Goal: Navigation & Orientation: Find specific page/section

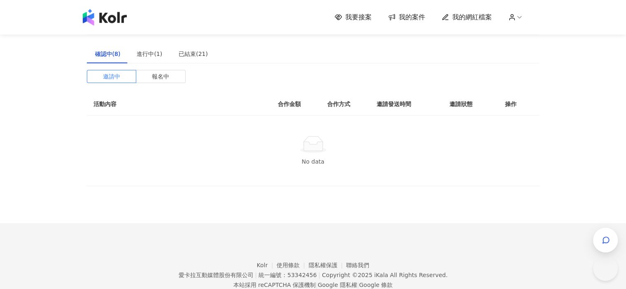
click at [122, 19] on img at bounding box center [105, 17] width 44 height 16
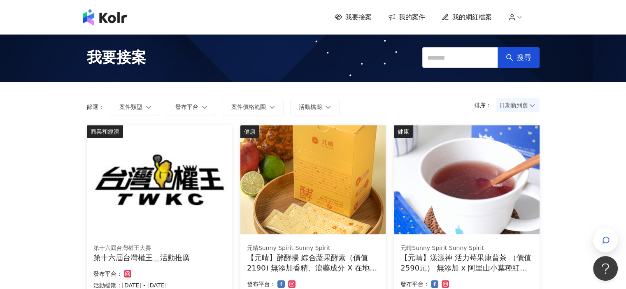
click at [416, 14] on span "我的案件" at bounding box center [412, 17] width 26 height 9
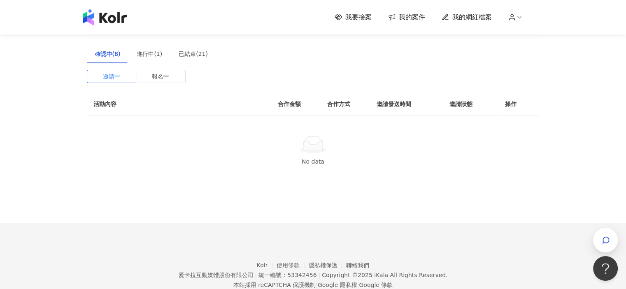
click at [458, 15] on span "我的網紅檔案" at bounding box center [473, 17] width 40 height 9
